Goal: Navigation & Orientation: Find specific page/section

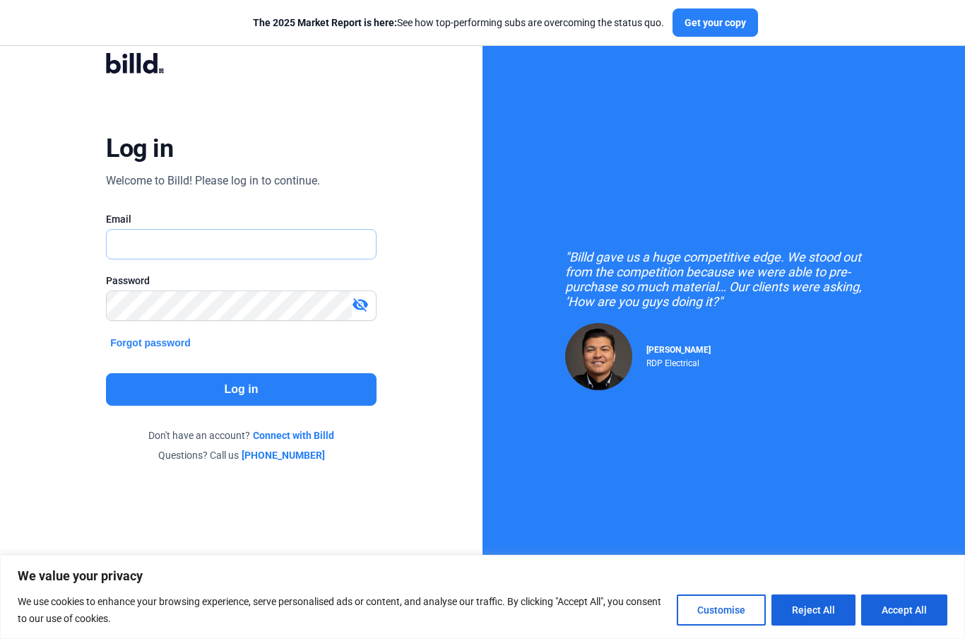
click at [247, 235] on input "text" at bounding box center [241, 244] width 269 height 29
type input "[EMAIL_ADDRESS][DOMAIN_NAME]"
click at [362, 307] on mat-icon "visibility_off" at bounding box center [360, 304] width 17 height 17
click at [301, 387] on button "Log in" at bounding box center [241, 389] width 271 height 32
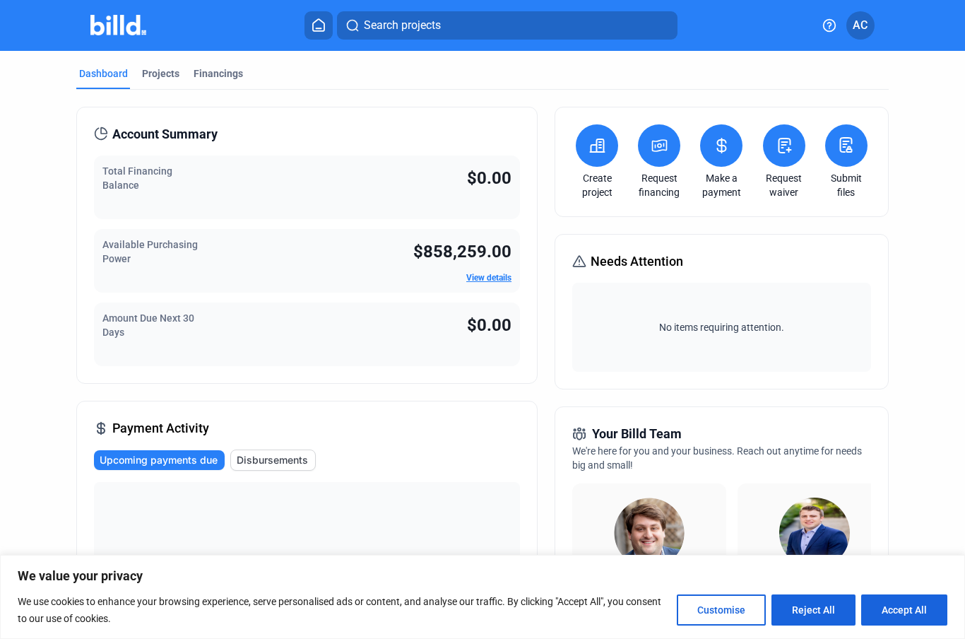
drag, startPoint x: 301, startPoint y: 387, endPoint x: 487, endPoint y: 279, distance: 214.9
click at [487, 279] on link "View details" at bounding box center [488, 278] width 45 height 10
